Goal: Task Accomplishment & Management: Manage account settings

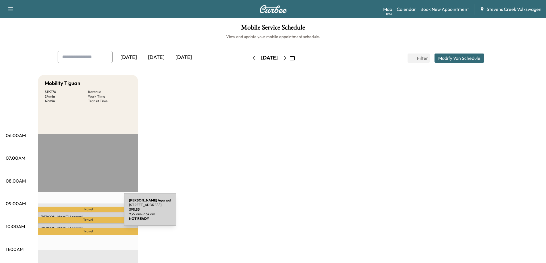
click at [81, 213] on div "[PERSON_NAME] [STREET_ADDRESS][PERSON_NAME] $ 98.85 9:22 am - 9:34 am" at bounding box center [88, 215] width 100 height 6
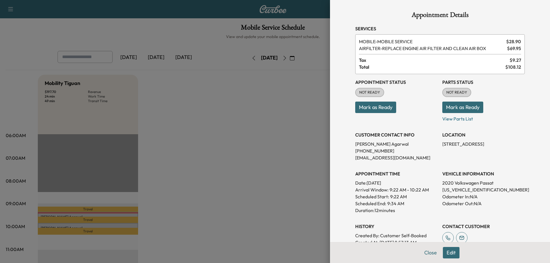
drag, startPoint x: 242, startPoint y: 177, endPoint x: 230, endPoint y: 179, distance: 12.4
click at [242, 177] on div at bounding box center [275, 131] width 550 height 263
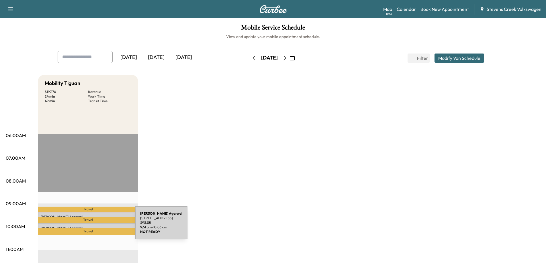
click at [92, 226] on p "Shubham Agarwal" at bounding box center [88, 228] width 95 height 5
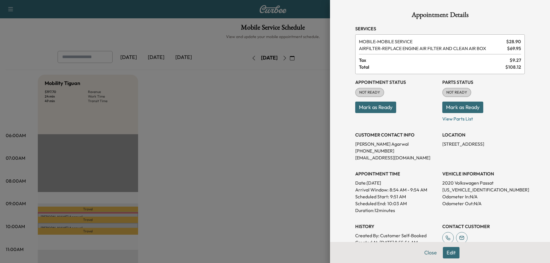
click at [204, 187] on div at bounding box center [275, 131] width 550 height 263
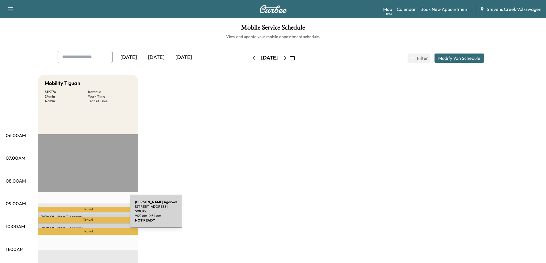
click at [87, 215] on p "Shubham Agarwal" at bounding box center [88, 217] width 95 height 5
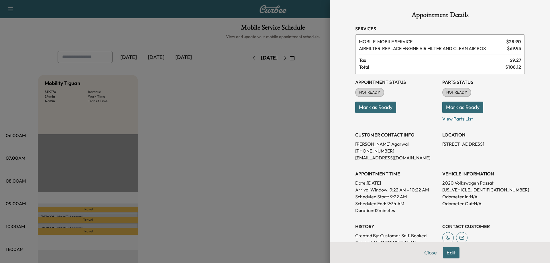
click at [224, 191] on div at bounding box center [275, 131] width 550 height 263
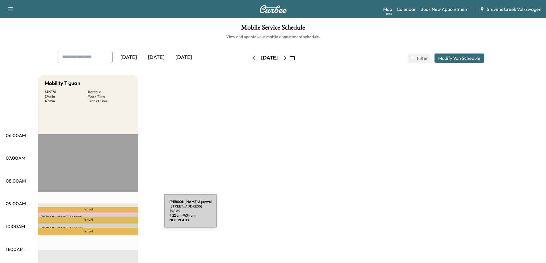
click at [121, 215] on p "Shubham Agarwal" at bounding box center [88, 217] width 95 height 5
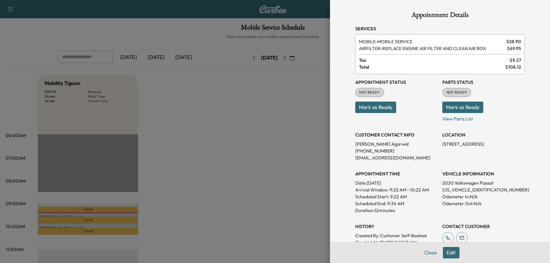
drag, startPoint x: 436, startPoint y: 143, endPoint x: 531, endPoint y: 147, distance: 95.2
click at [531, 147] on div "Appointment Details Services MOBILE - MOBILE SERVICE $ 28.90 AIRFILTER - REPLAC…" at bounding box center [440, 131] width 220 height 263
click at [497, 155] on div "LOCATION 3549 Monroe St, Santa Clara, CA 95051, USA" at bounding box center [483, 144] width 83 height 34
drag, startPoint x: 441, startPoint y: 149, endPoint x: 438, endPoint y: 144, distance: 5.8
click at [438, 144] on div "Appointment Status NOT READY Mark as Ready Parts Status NOT READY Mark as Ready…" at bounding box center [440, 167] width 170 height 186
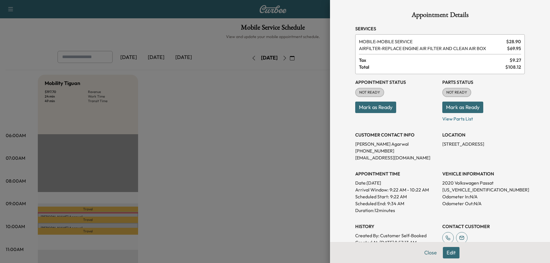
click at [236, 165] on div at bounding box center [275, 131] width 550 height 263
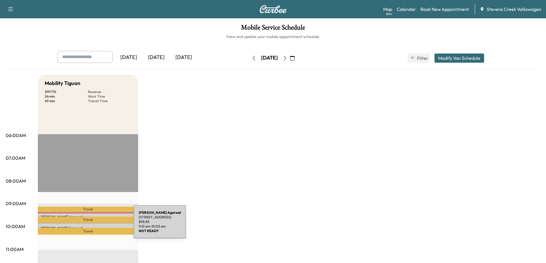
click at [91, 226] on p "Shubham Agarwal" at bounding box center [88, 228] width 95 height 5
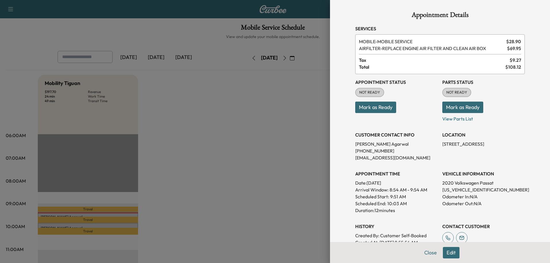
click at [128, 213] on div at bounding box center [275, 131] width 550 height 263
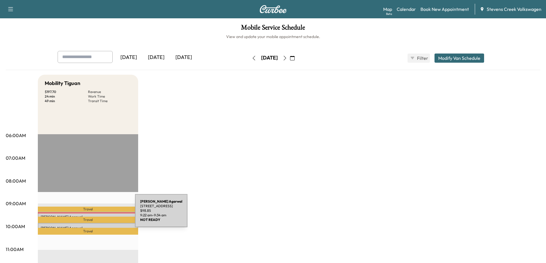
click at [92, 215] on p "Shubham Agarwal" at bounding box center [88, 217] width 95 height 5
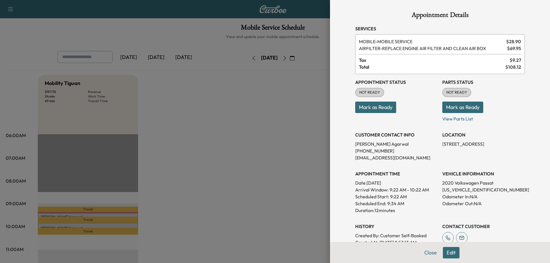
click at [279, 170] on div at bounding box center [275, 131] width 550 height 263
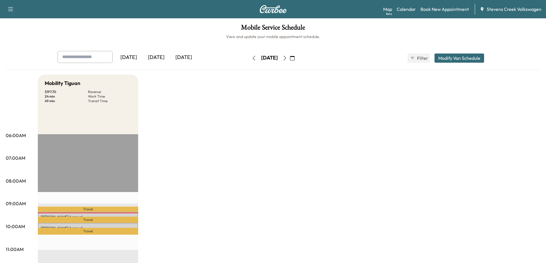
click at [118, 226] on p "Shubham Agarwal" at bounding box center [88, 228] width 95 height 5
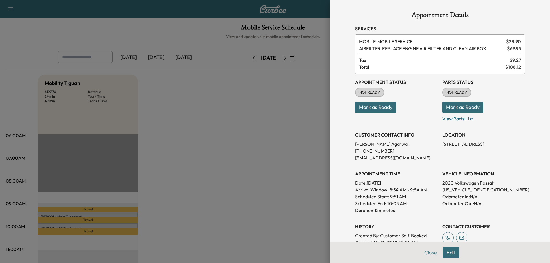
click at [144, 217] on div at bounding box center [275, 131] width 550 height 263
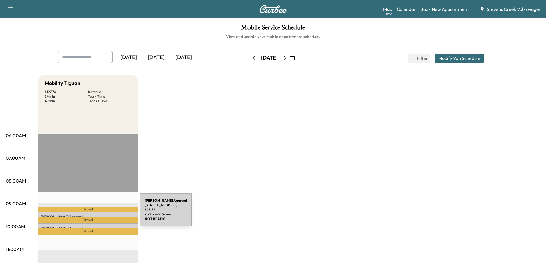
click at [97, 213] on div "Shubham Agarwal 3549 Monroe St, Santa Clara, CA 95051, USA $ 98.85 9:22 am - 9:…" at bounding box center [88, 215] width 100 height 6
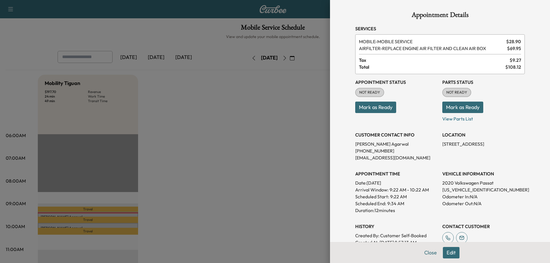
click at [448, 189] on p "1VWAA7A38LC002579" at bounding box center [483, 190] width 83 height 7
copy p "1VWAA7A38LC002579"
click at [160, 221] on div at bounding box center [275, 131] width 550 height 263
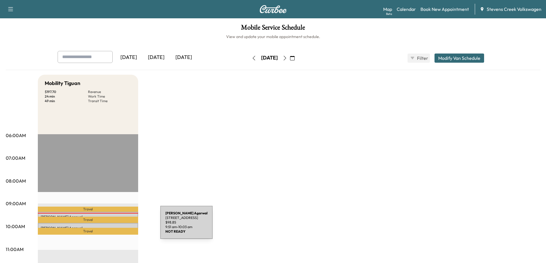
click at [117, 226] on p "Shubham Agarwal" at bounding box center [88, 228] width 95 height 5
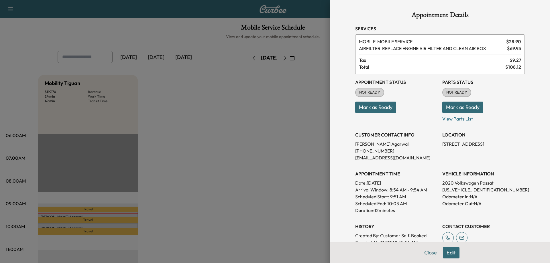
click at [266, 192] on div at bounding box center [275, 131] width 550 height 263
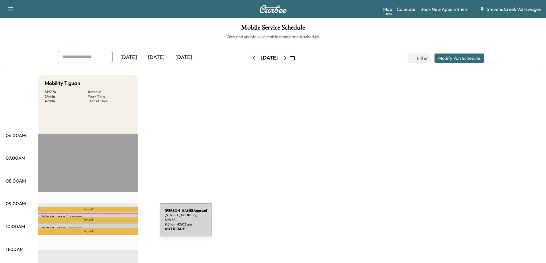
click at [117, 224] on div "Shubham Agarwal 350 River Oaks Parkway, San Jose, CA 95134, US $ 98.85 9:51 am …" at bounding box center [88, 226] width 100 height 6
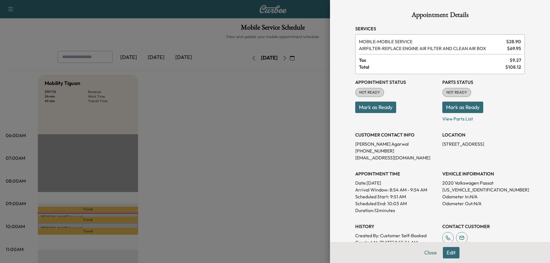
click at [241, 160] on div at bounding box center [275, 131] width 550 height 263
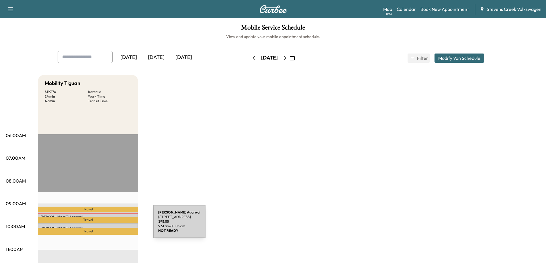
click at [110, 226] on p "Shubham Agarwal" at bounding box center [88, 228] width 95 height 5
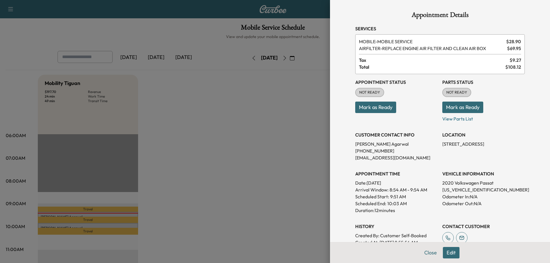
click at [192, 206] on div at bounding box center [275, 131] width 550 height 263
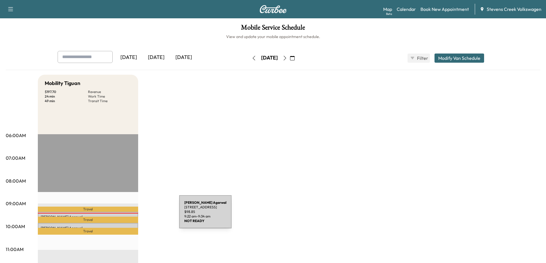
click at [134, 215] on p "Shubham Agarwal" at bounding box center [88, 217] width 95 height 5
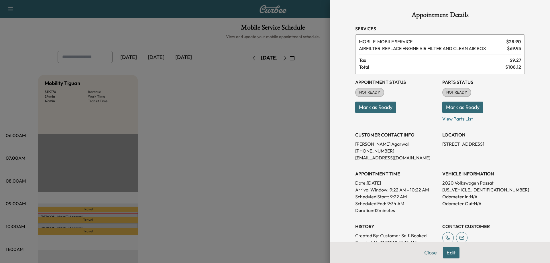
click at [126, 225] on div at bounding box center [275, 131] width 550 height 263
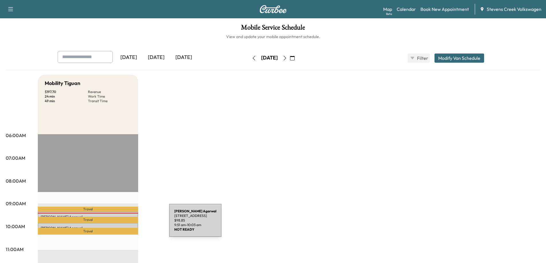
click at [126, 224] on div "Shubham Agarwal 350 River Oaks Parkway, San Jose, CA 95134, US $ 98.85 9:51 am …" at bounding box center [88, 226] width 100 height 6
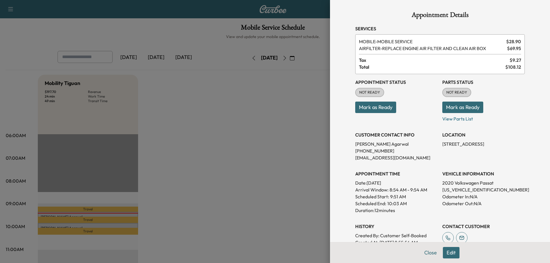
click at [126, 224] on div at bounding box center [275, 131] width 550 height 263
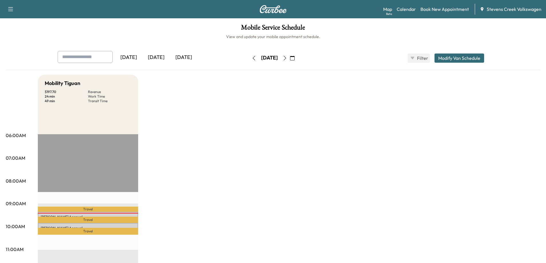
click at [127, 212] on div "Shubham Agarwal 3549 Monroe St, Santa Clara, CA 95051, USA $ 98.85 9:22 am - 9:…" at bounding box center [88, 215] width 100 height 6
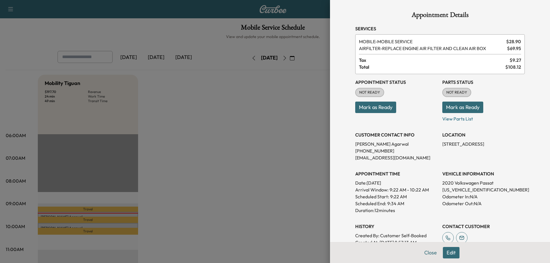
click at [126, 214] on div at bounding box center [275, 131] width 550 height 263
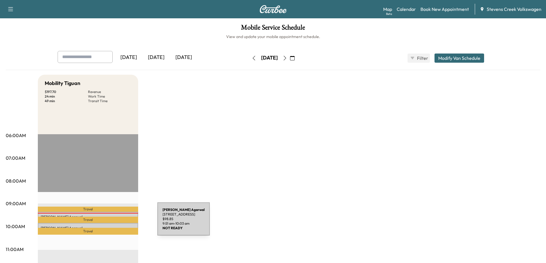
click at [114, 223] on div "Shubham Agarwal 350 River Oaks Parkway, San Jose, CA 95134, US $ 98.85 9:51 am …" at bounding box center [88, 226] width 100 height 6
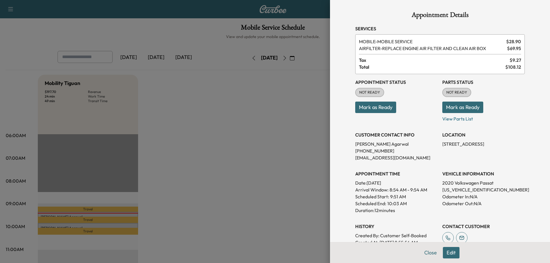
click at [114, 223] on div at bounding box center [275, 131] width 550 height 263
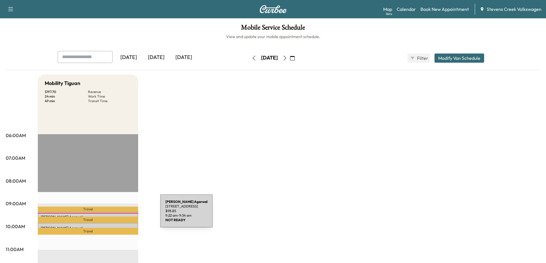
click at [117, 215] on p "Shubham Agarwal" at bounding box center [88, 217] width 95 height 5
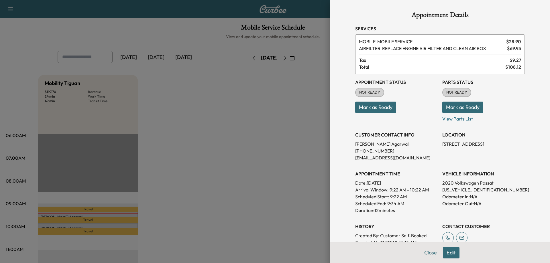
click at [191, 205] on div at bounding box center [275, 131] width 550 height 263
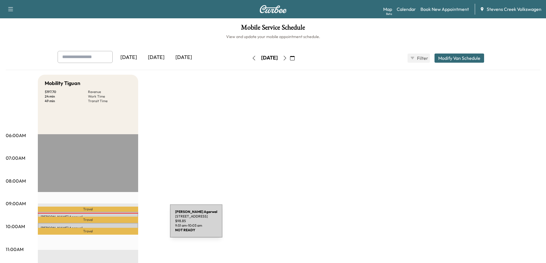
click at [127, 225] on div "Shubham Agarwal 350 River Oaks Parkway, San Jose, CA 95134, US $ 98.85 9:51 am …" at bounding box center [88, 226] width 100 height 6
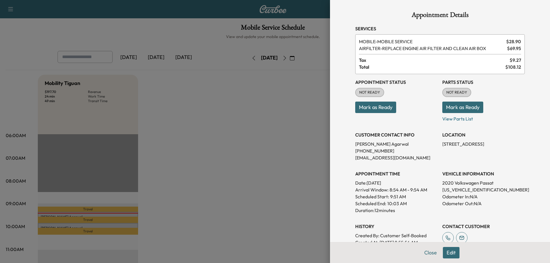
click at [177, 192] on div at bounding box center [275, 131] width 550 height 263
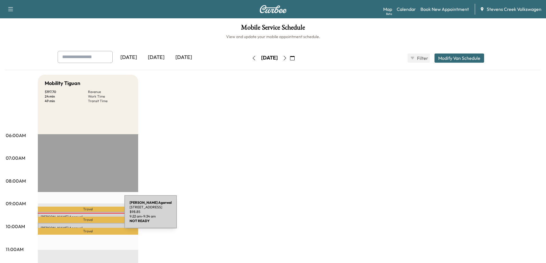
click at [81, 215] on p "Shubham Agarwal" at bounding box center [88, 217] width 95 height 5
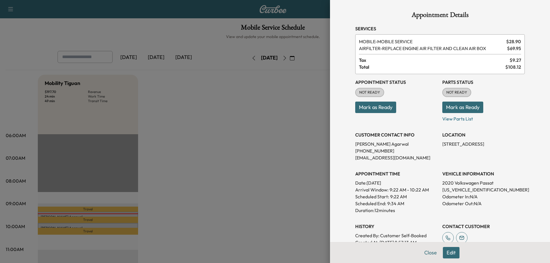
drag, startPoint x: 113, startPoint y: 216, endPoint x: 109, endPoint y: 221, distance: 5.6
click at [109, 219] on div at bounding box center [275, 131] width 550 height 263
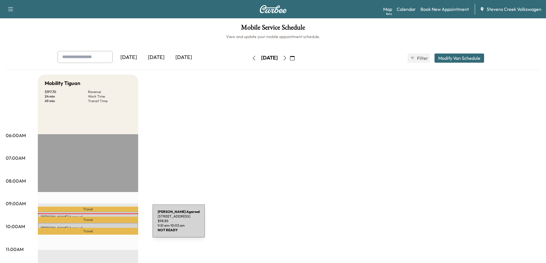
click at [109, 225] on div "Shubham Agarwal 350 River Oaks Parkway, San Jose, CA 95134, US $ 98.85 9:51 am …" at bounding box center [88, 226] width 100 height 6
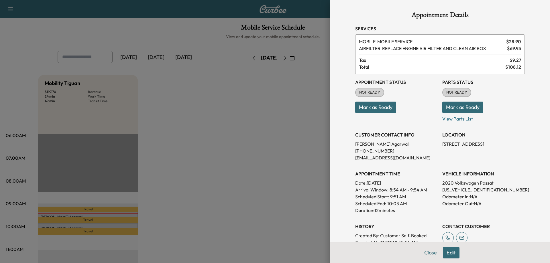
click at [232, 203] on div at bounding box center [275, 131] width 550 height 263
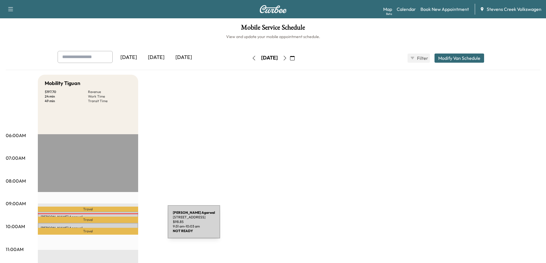
click at [125, 226] on p "Shubham Agarwal" at bounding box center [88, 228] width 95 height 5
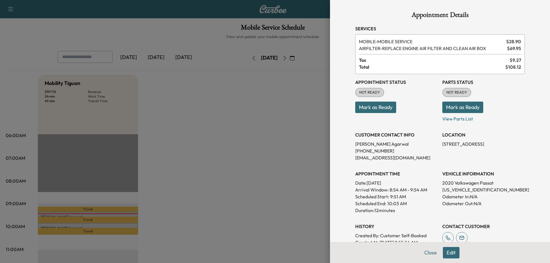
click at [449, 190] on p "1VWAA7A38LC002579" at bounding box center [483, 190] width 83 height 7
copy p "1VWAA7A38LC002579"
click at [297, 161] on div at bounding box center [275, 131] width 550 height 263
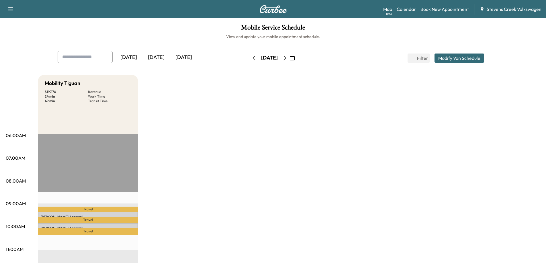
click at [122, 228] on p "Travel" at bounding box center [88, 231] width 100 height 7
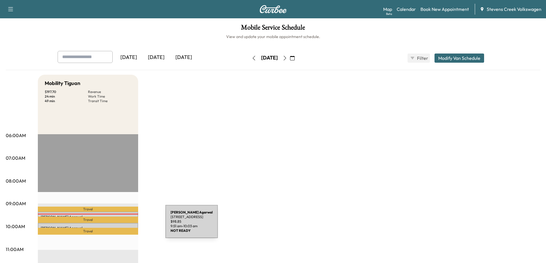
click at [122, 226] on p "Shubham Agarwal" at bounding box center [88, 228] width 95 height 5
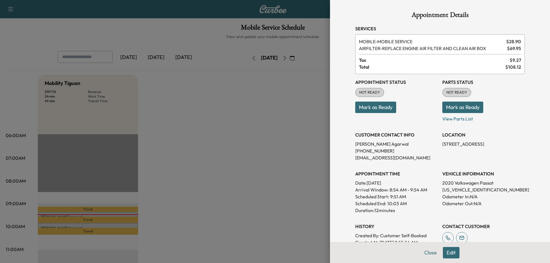
click at [271, 189] on div at bounding box center [275, 131] width 550 height 263
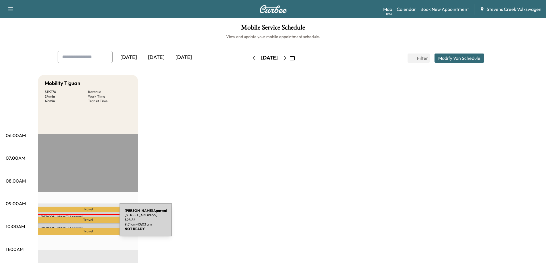
click at [77, 224] on div "Shubham Agarwal 350 River Oaks Parkway, San Jose, CA 95134, US $ 98.85 9:51 am …" at bounding box center [88, 226] width 100 height 6
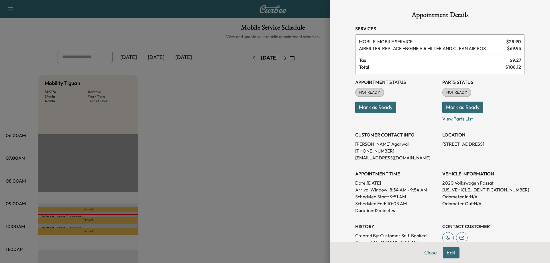
click at [164, 191] on div at bounding box center [275, 131] width 550 height 263
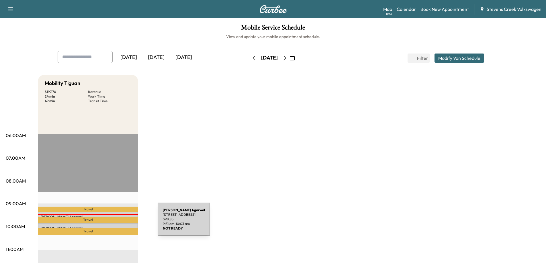
click at [115, 223] on div "Shubham Agarwal 350 River Oaks Parkway, San Jose, CA 95134, US $ 98.85 9:51 am …" at bounding box center [88, 226] width 100 height 6
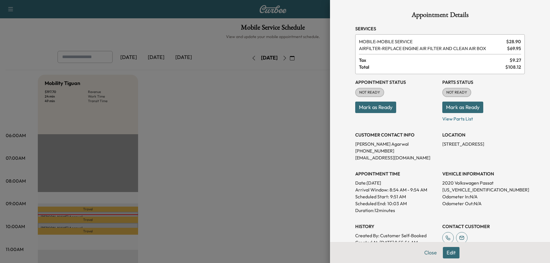
click at [179, 195] on div at bounding box center [275, 131] width 550 height 263
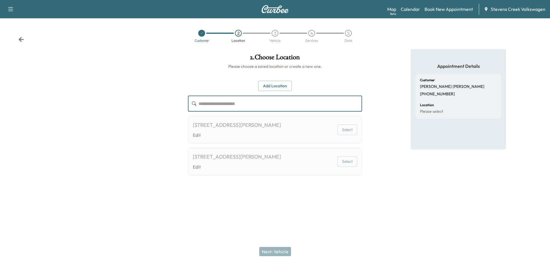
drag, startPoint x: 293, startPoint y: 103, endPoint x: 367, endPoint y: 66, distance: 82.3
click at [367, 66] on div "**********" at bounding box center [274, 120] width 183 height 142
